Goal: Information Seeking & Learning: Learn about a topic

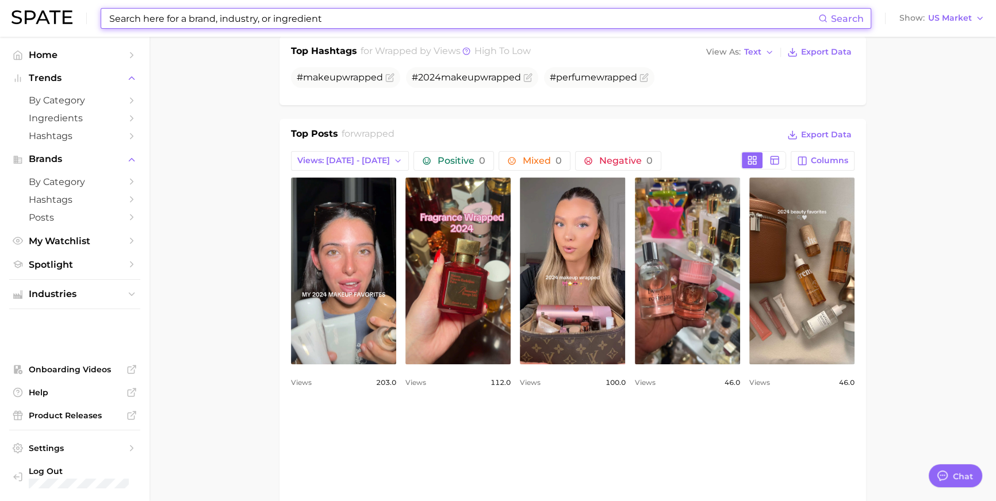
scroll to position [1704, 0]
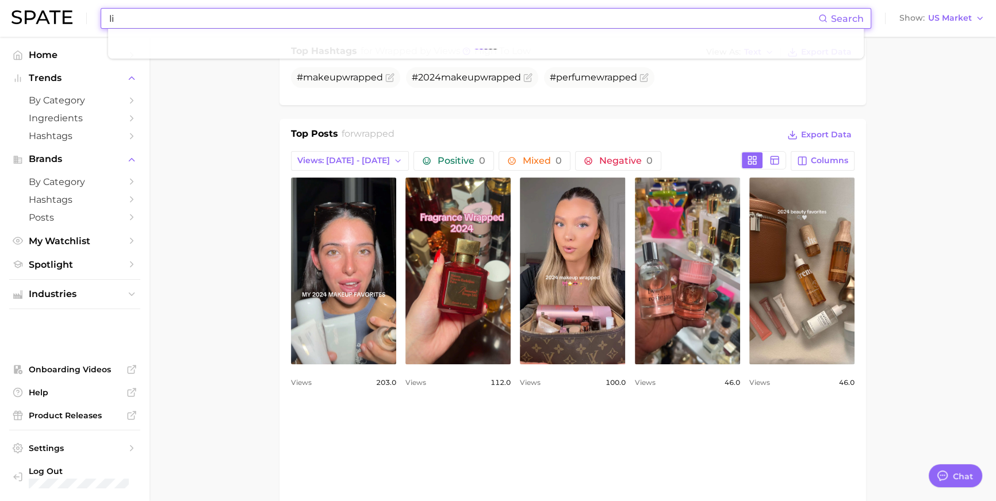
type input "l"
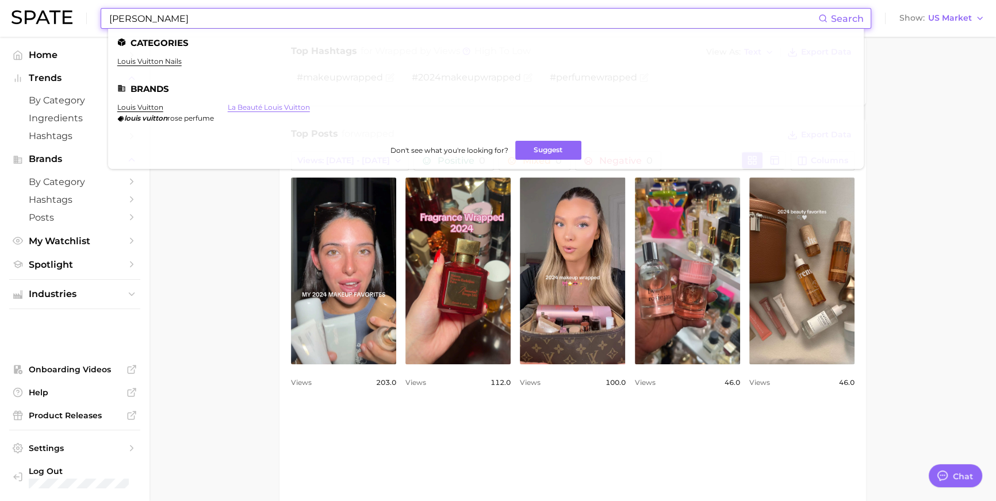
type input "[PERSON_NAME]"
click at [263, 108] on link "la beauté louis vuitton" at bounding box center [269, 107] width 82 height 9
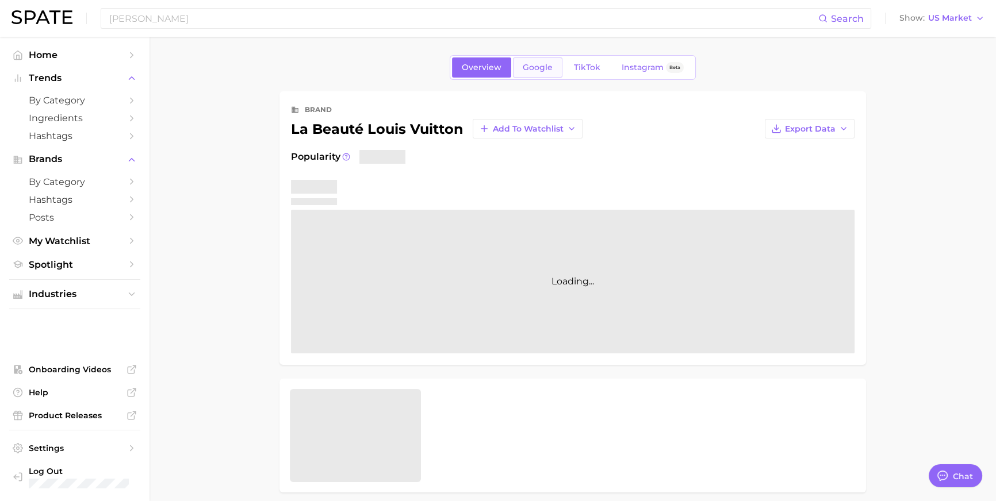
click at [536, 78] on link "Google" at bounding box center [537, 67] width 49 height 20
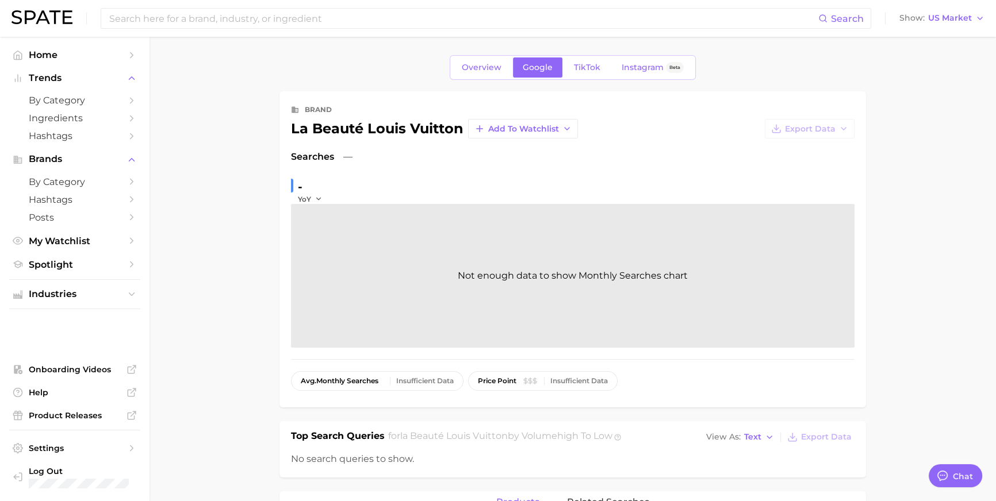
click at [412, 136] on div "la beauté louis vuitton" at bounding box center [377, 129] width 172 height 14
copy div "la beauté louis vuitton Add to Watchlist Export Data"
click at [592, 66] on span "TikTok" at bounding box center [587, 68] width 26 height 10
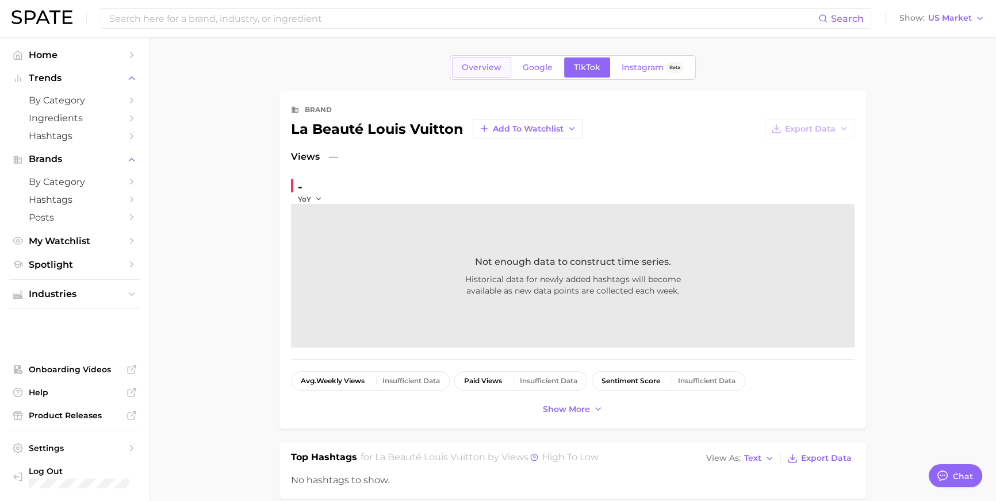
click at [465, 72] on span "Overview" at bounding box center [482, 68] width 40 height 10
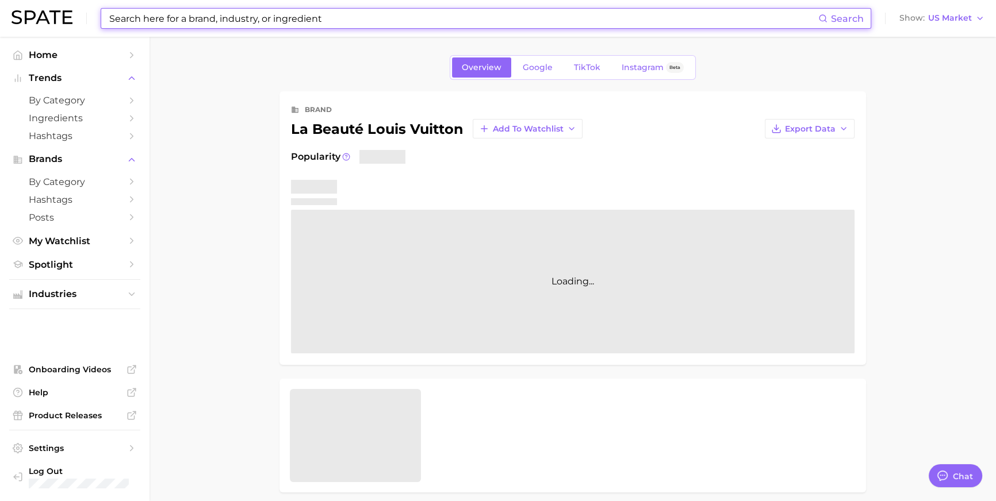
click at [344, 17] on input at bounding box center [463, 19] width 710 height 20
type input "ㅣ"
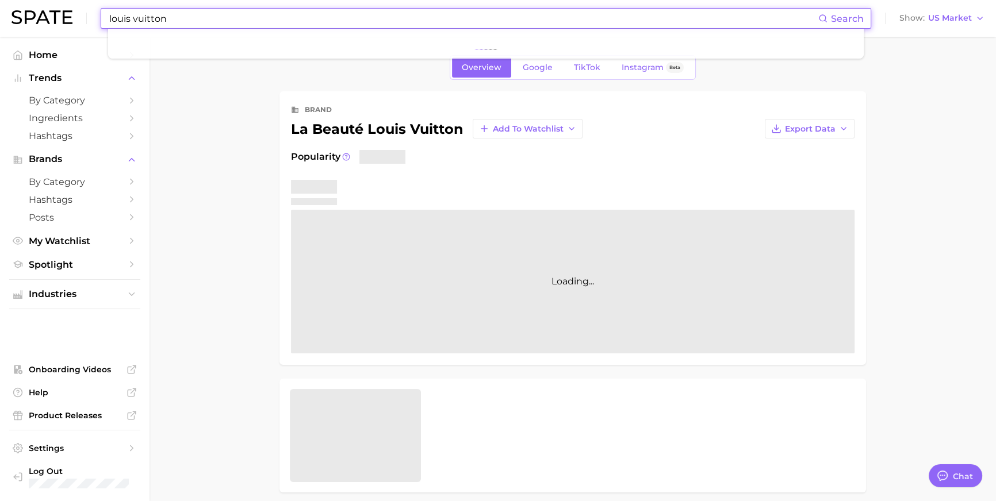
type input "louis vuitton"
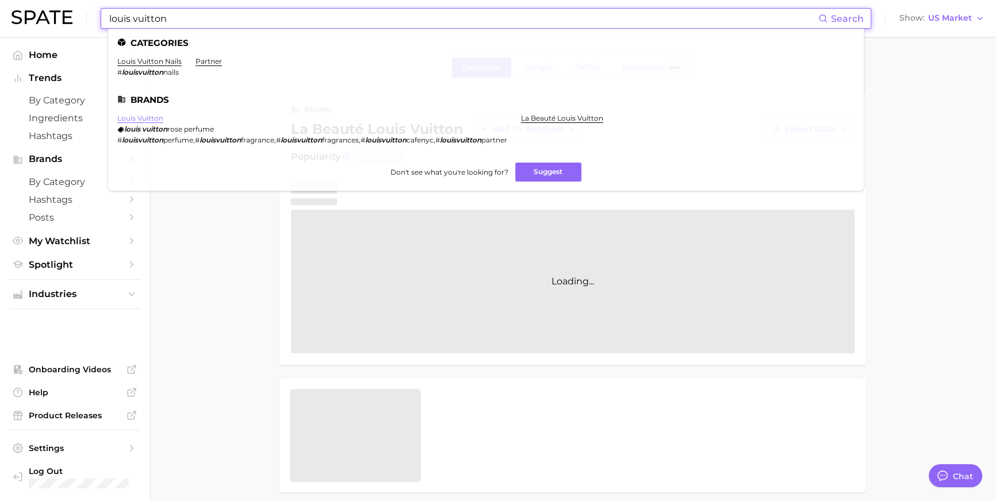
click at [163, 122] on link "louis vuitton" at bounding box center [140, 118] width 46 height 9
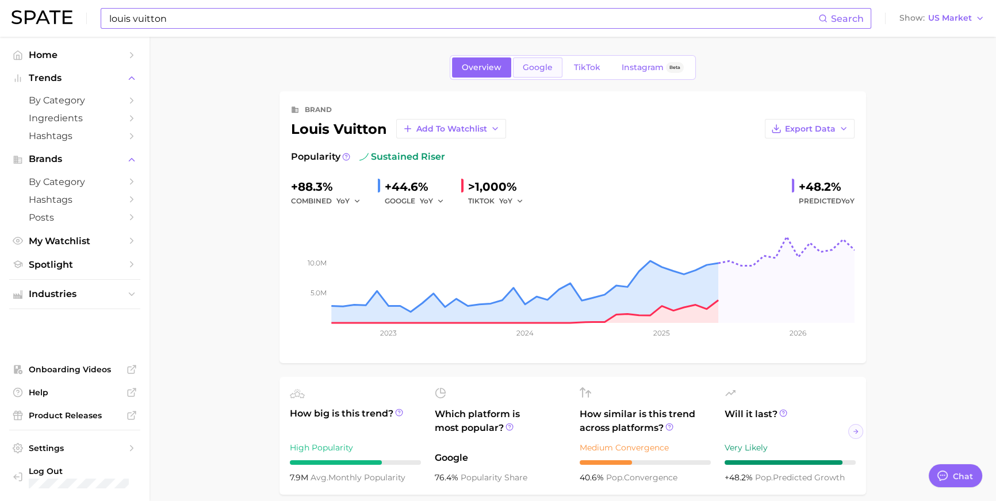
click at [541, 75] on link "Google" at bounding box center [537, 67] width 49 height 20
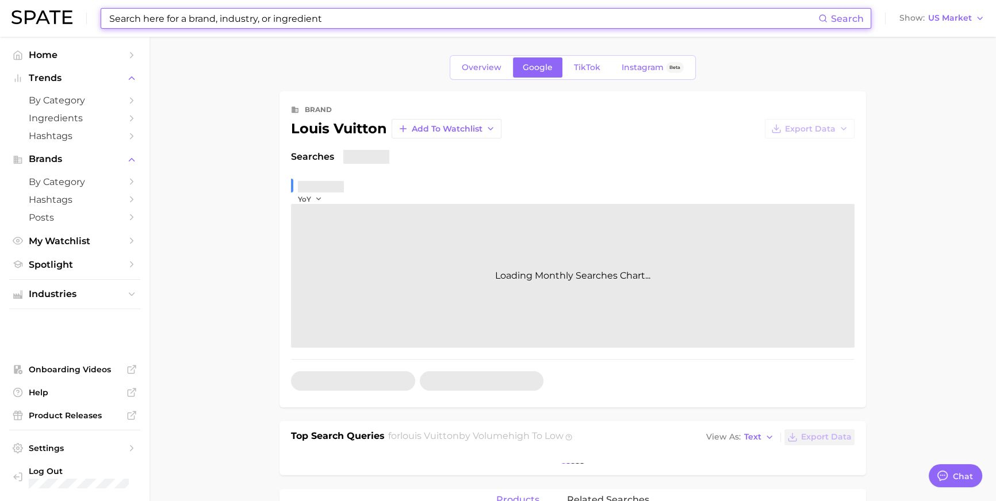
scroll to position [342, 0]
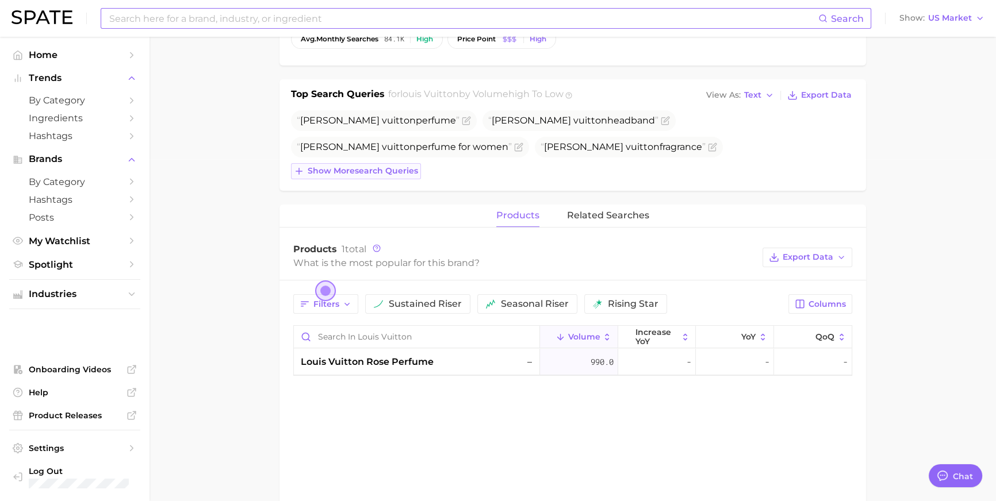
click at [368, 176] on span "Show more search queries" at bounding box center [363, 171] width 110 height 10
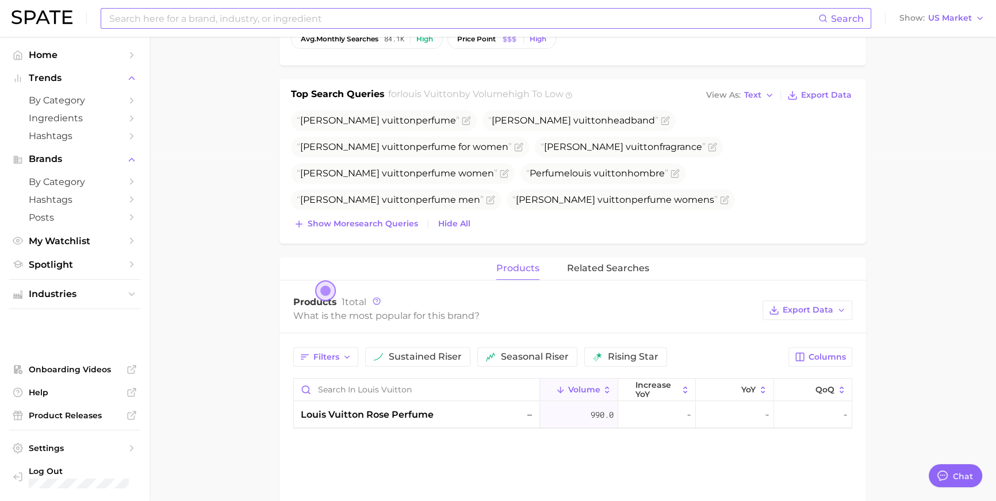
click at [183, 24] on input at bounding box center [463, 19] width 710 height 20
